Goal: Book appointment/travel/reservation

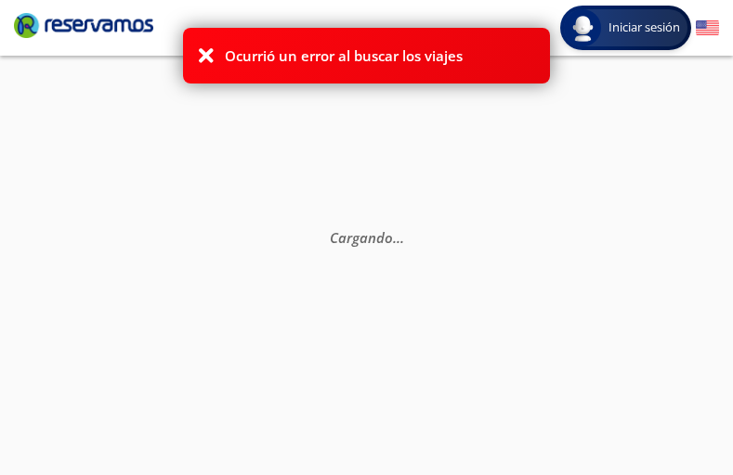
click at [203, 54] on icon at bounding box center [206, 55] width 19 height 19
click at [595, 147] on div "Cargando . . ." at bounding box center [366, 293] width 733 height 475
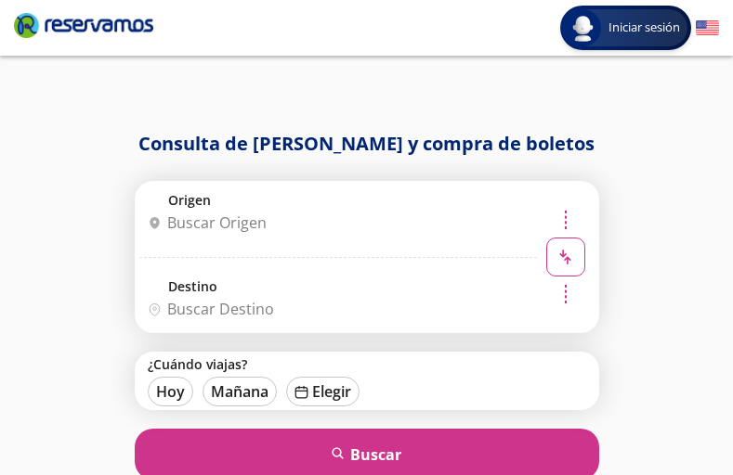
click at [272, 220] on input "Origen" at bounding box center [335, 223] width 391 height 46
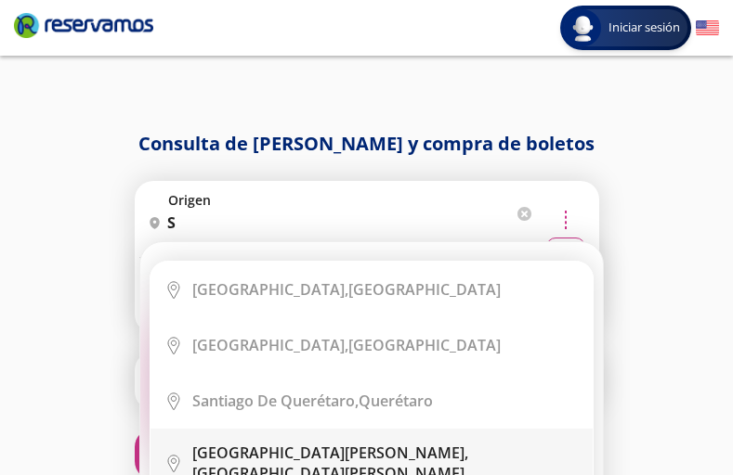
click at [318, 461] on div "[GEOGRAPHIC_DATA][PERSON_NAME], [GEOGRAPHIC_DATA][PERSON_NAME]" at bounding box center [385, 463] width 386 height 41
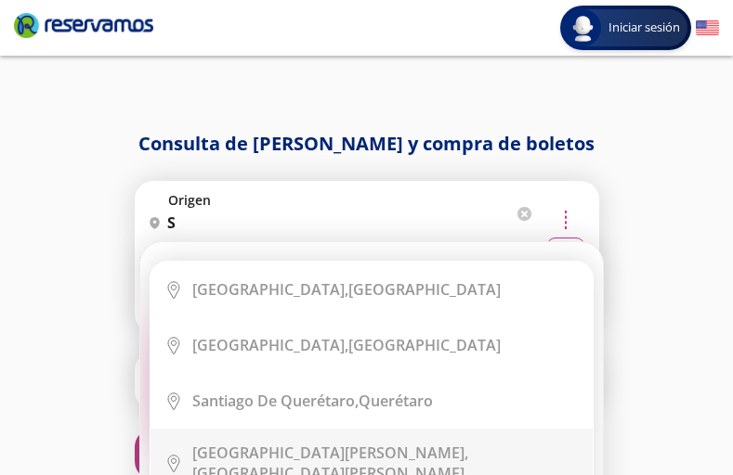
type input "[GEOGRAPHIC_DATA][PERSON_NAME], [GEOGRAPHIC_DATA][PERSON_NAME]"
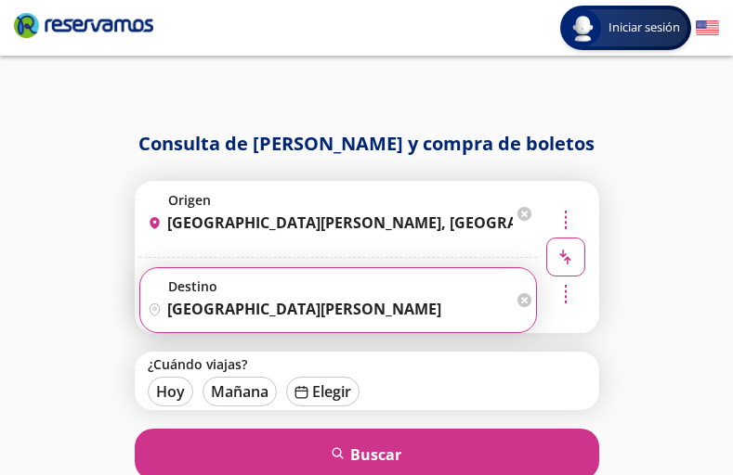
scroll to position [5, 0]
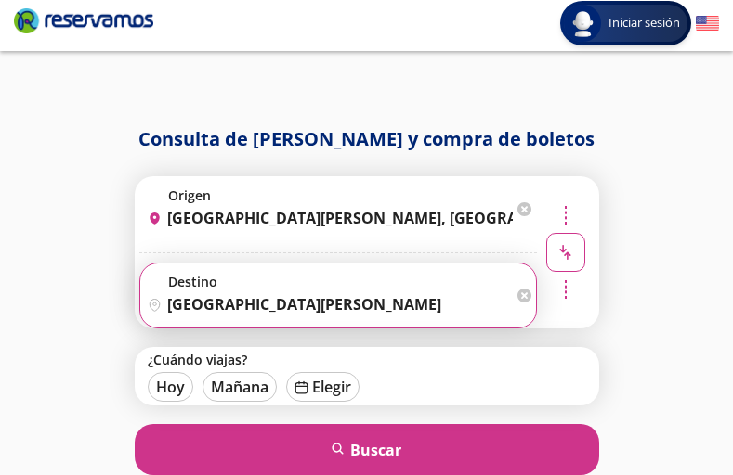
click at [415, 303] on input "[GEOGRAPHIC_DATA][PERSON_NAME]" at bounding box center [326, 304] width 372 height 46
type input "[GEOGRAPHIC_DATA][PERSON_NAME]"
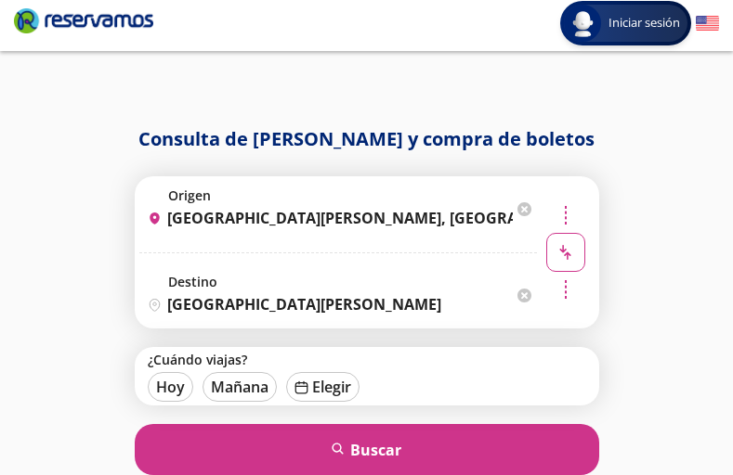
click at [409, 279] on label "Destino" at bounding box center [354, 282] width 372 height 18
click at [409, 281] on input "[GEOGRAPHIC_DATA][PERSON_NAME]" at bounding box center [326, 304] width 372 height 46
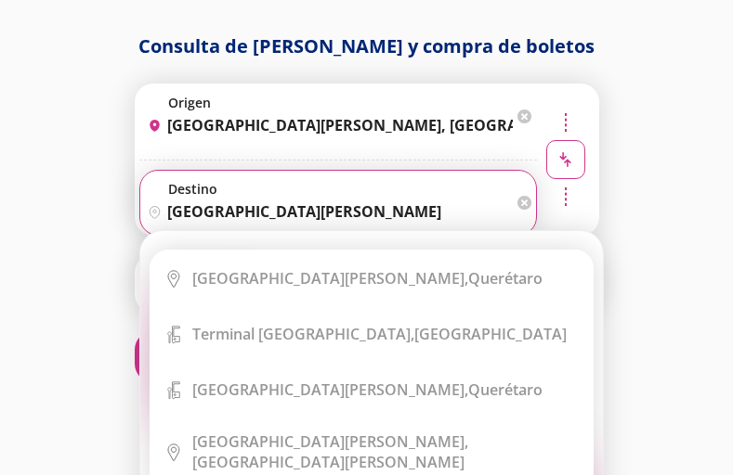
scroll to position [172, 0]
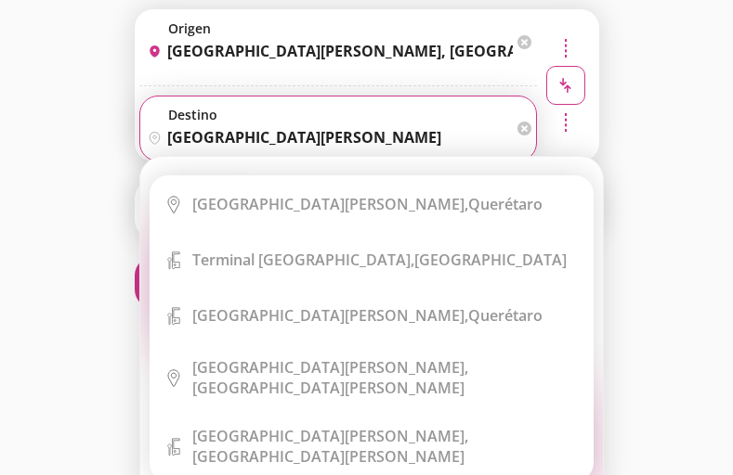
click at [661, 270] on div "Origen heroicons:map-pin-20-solid [GEOGRAPHIC_DATA][PERSON_NAME], [GEOGRAPHIC_D…" at bounding box center [366, 158] width 705 height 299
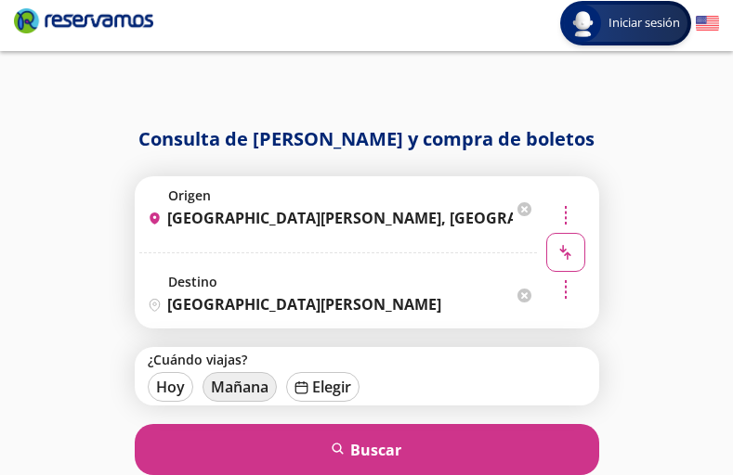
click at [233, 387] on button "Mañana" at bounding box center [239, 387] width 74 height 30
type input "[DATE]"
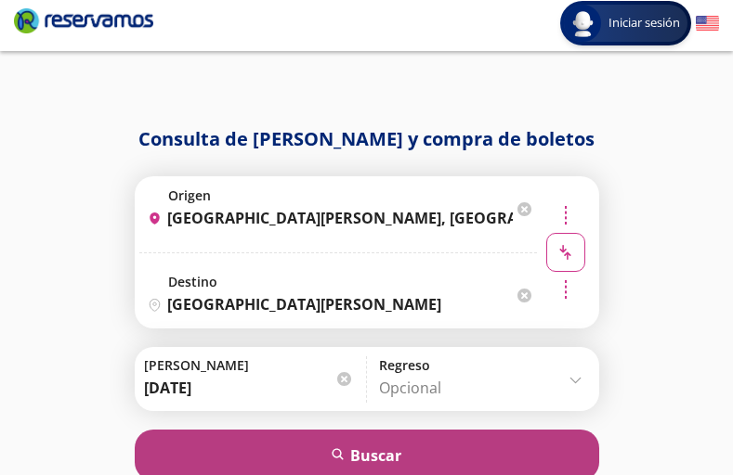
click at [424, 474] on button "search [GEOGRAPHIC_DATA]" at bounding box center [367, 455] width 464 height 51
